Goal: Information Seeking & Learning: Find specific fact

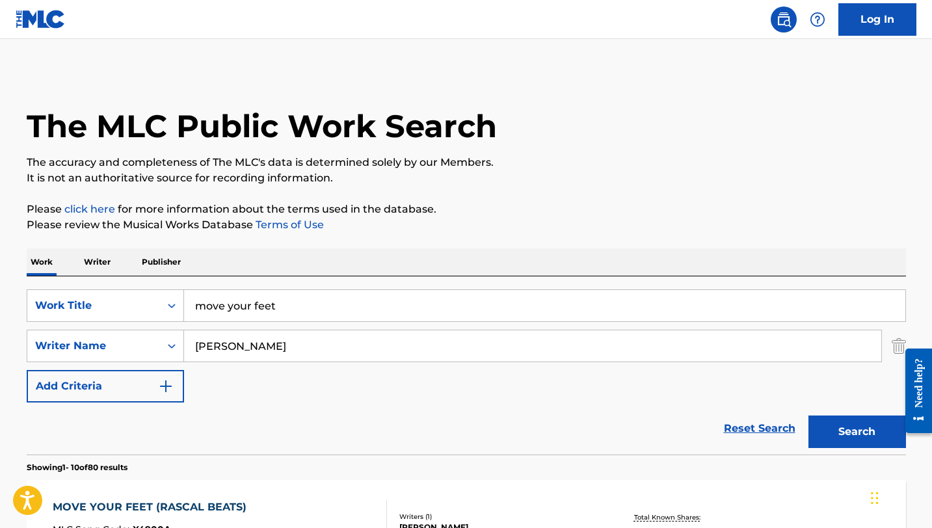
click at [237, 304] on input "move your feet" at bounding box center [545, 305] width 722 height 31
type input "c"
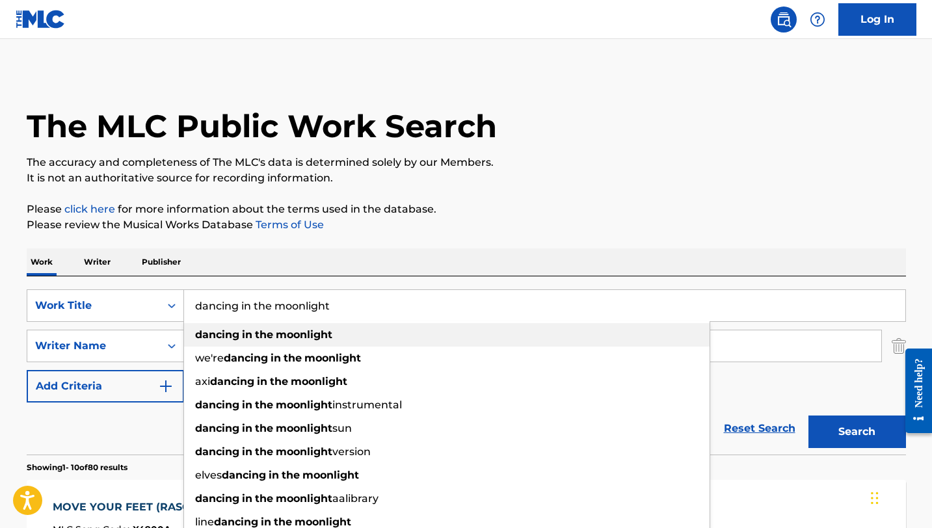
type input "dancing in the moonlight"
click at [242, 338] on strong "in" at bounding box center [247, 335] width 10 height 12
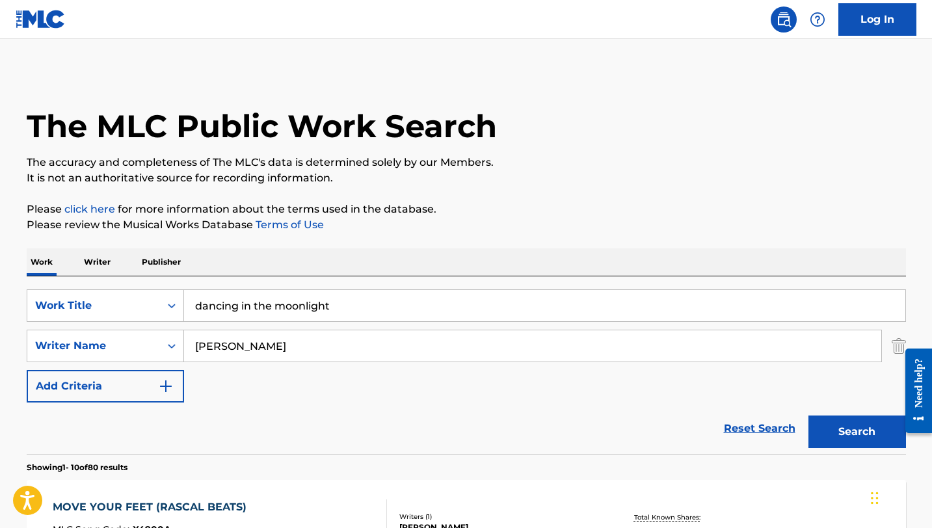
click at [241, 352] on input "[PERSON_NAME]" at bounding box center [532, 346] width 697 height 31
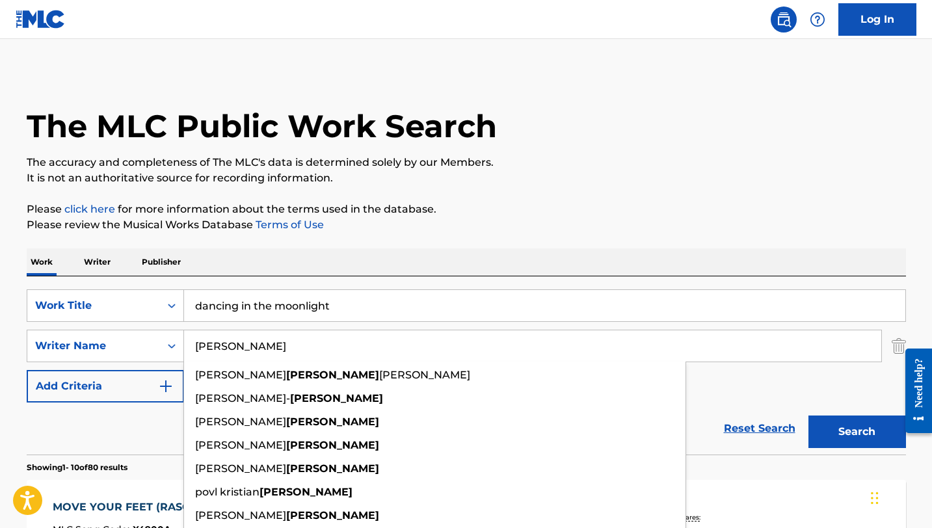
click at [241, 352] on input "[PERSON_NAME]" at bounding box center [532, 346] width 697 height 31
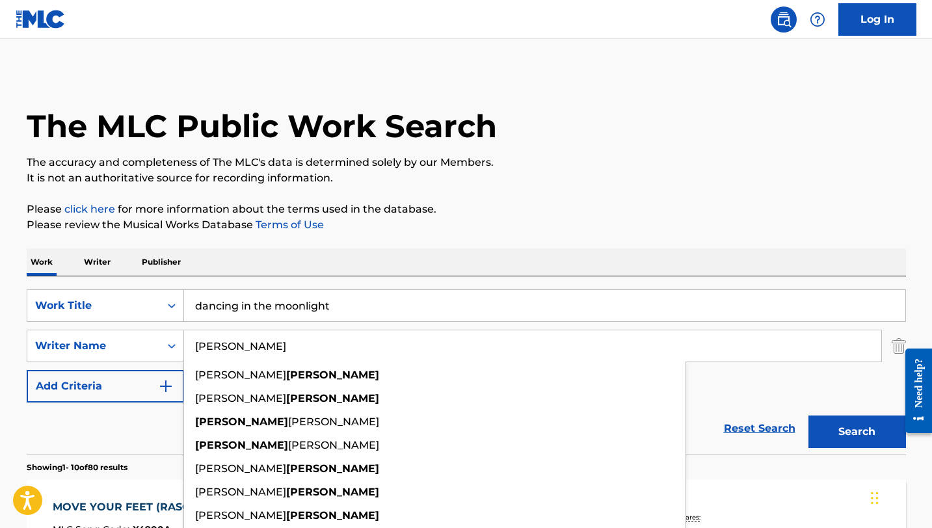
type input "[PERSON_NAME]"
click at [809, 416] on button "Search" at bounding box center [858, 432] width 98 height 33
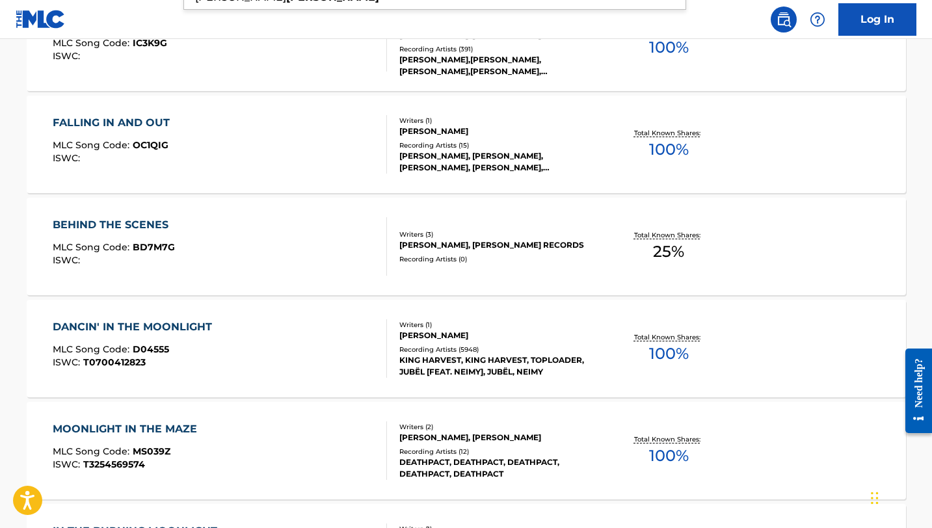
scroll to position [608, 0]
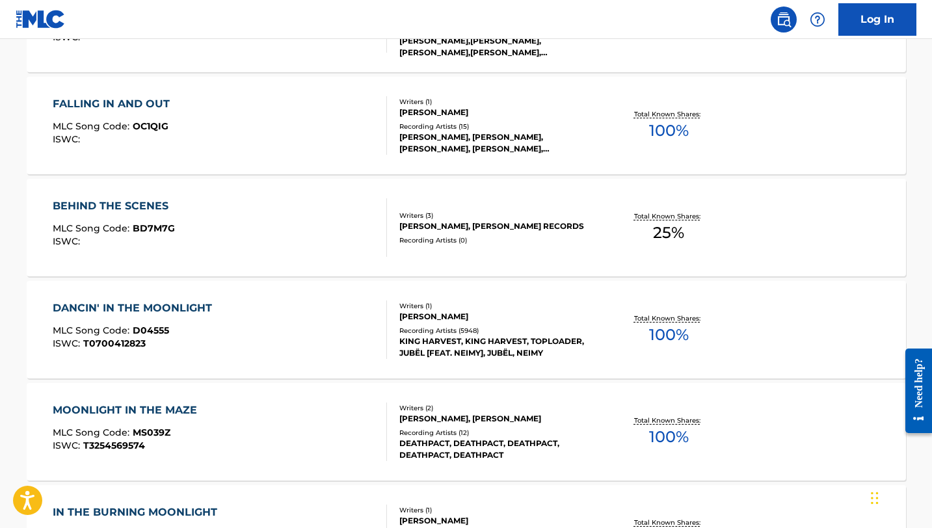
click at [145, 305] on div "DANCIN' IN THE MOONLIGHT" at bounding box center [136, 309] width 166 height 16
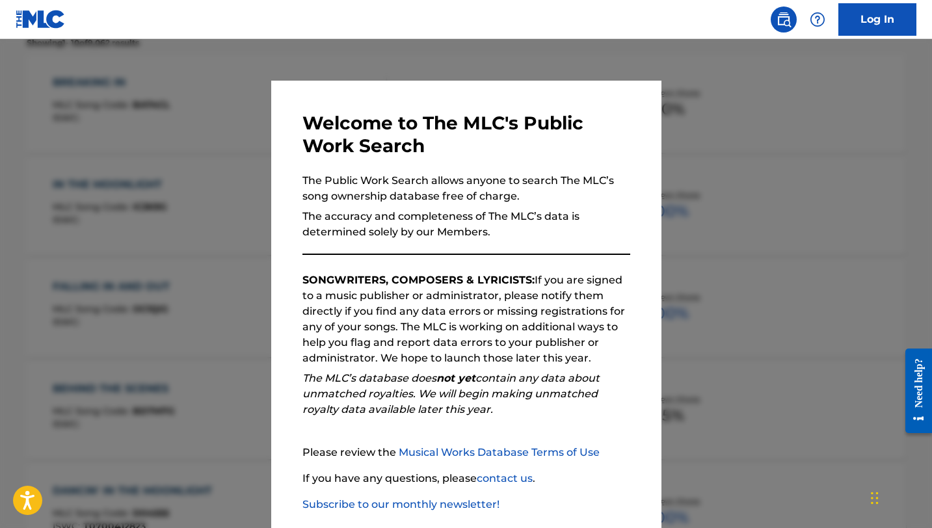
scroll to position [682, 0]
